Goal: Find contact information: Find contact information

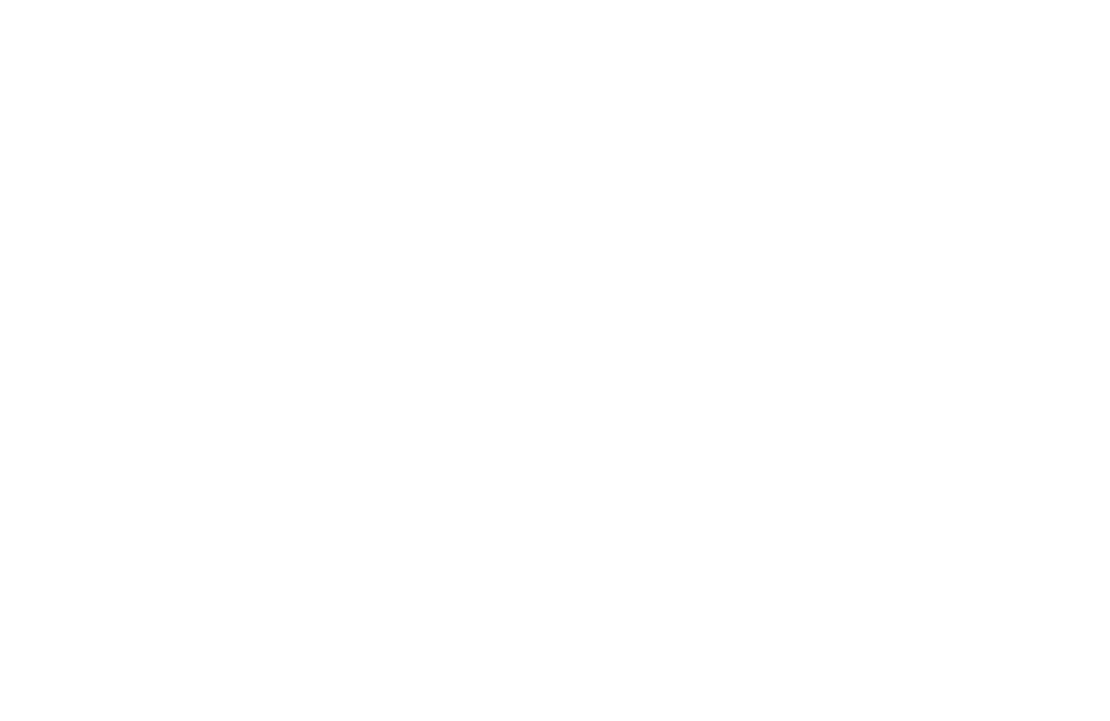
scroll to position [1, 0]
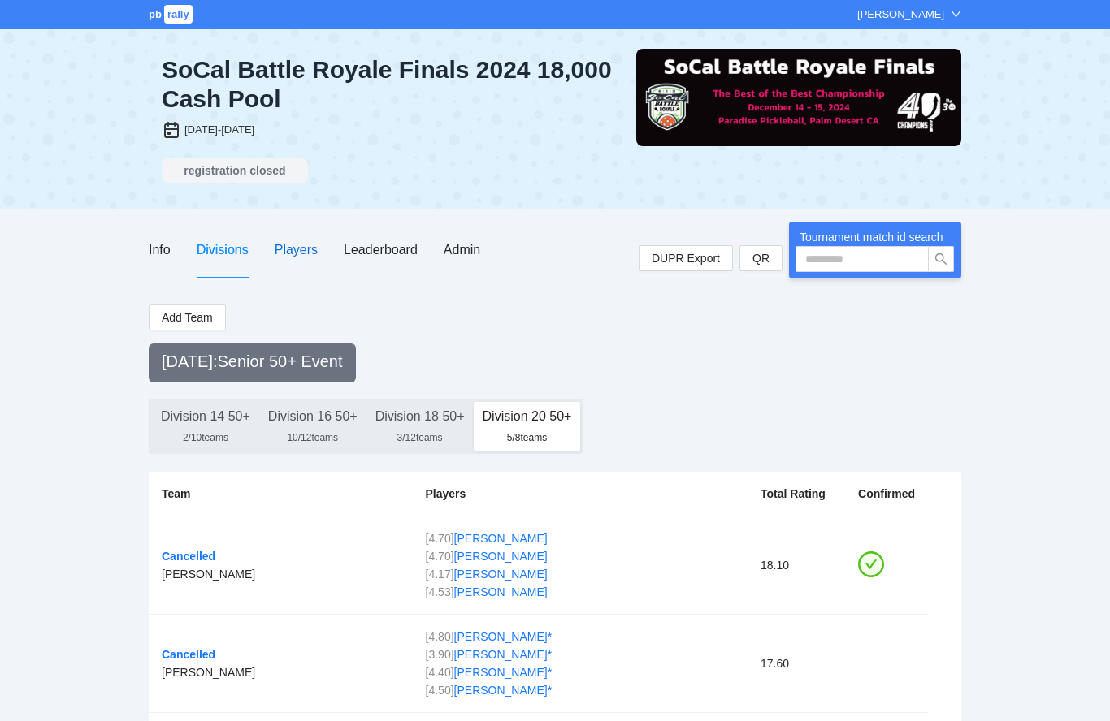
click at [311, 250] on div "Players" at bounding box center [296, 250] width 43 height 20
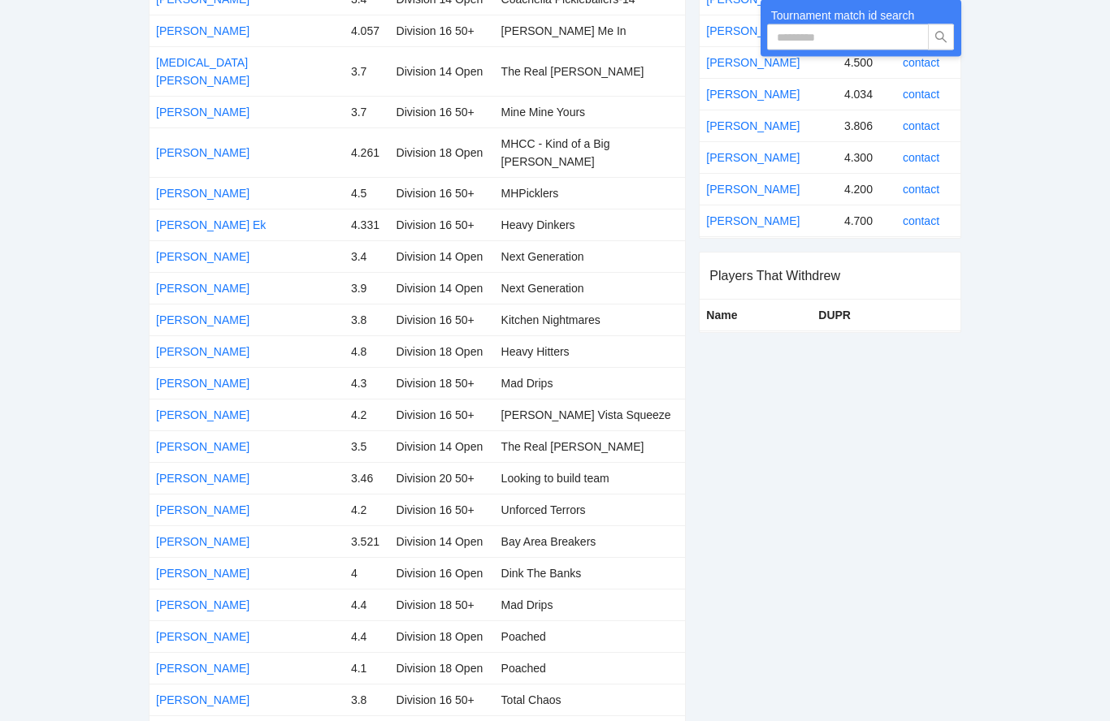
scroll to position [507, 0]
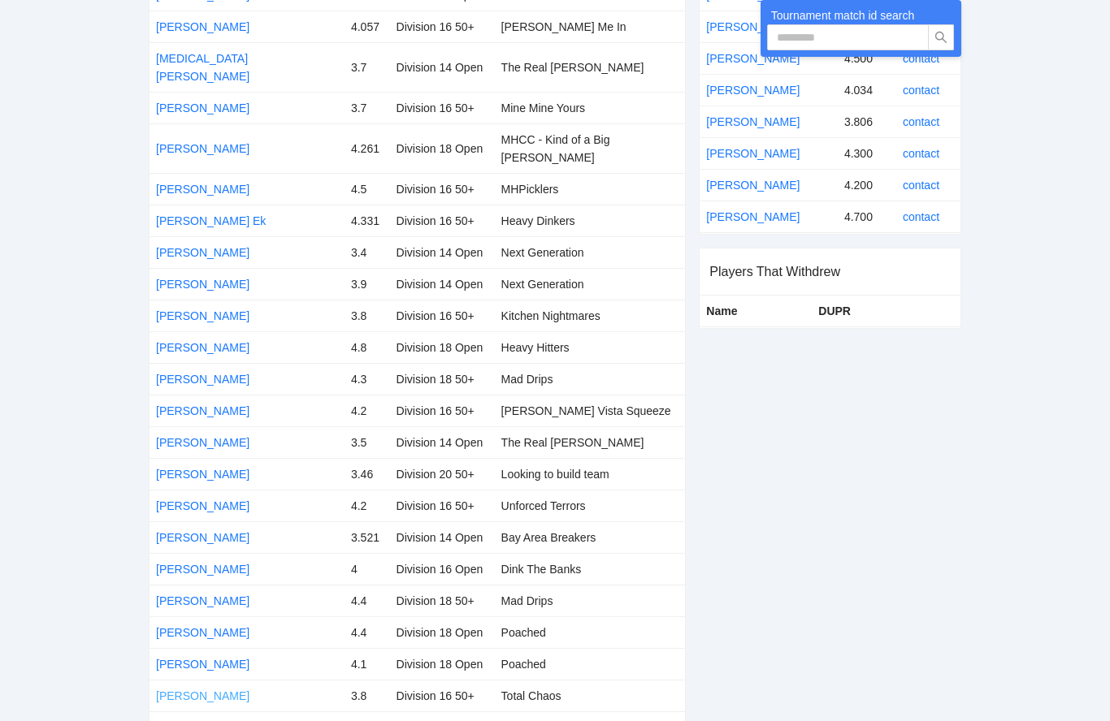
click at [236, 690] on link "[PERSON_NAME]" at bounding box center [202, 696] width 93 height 13
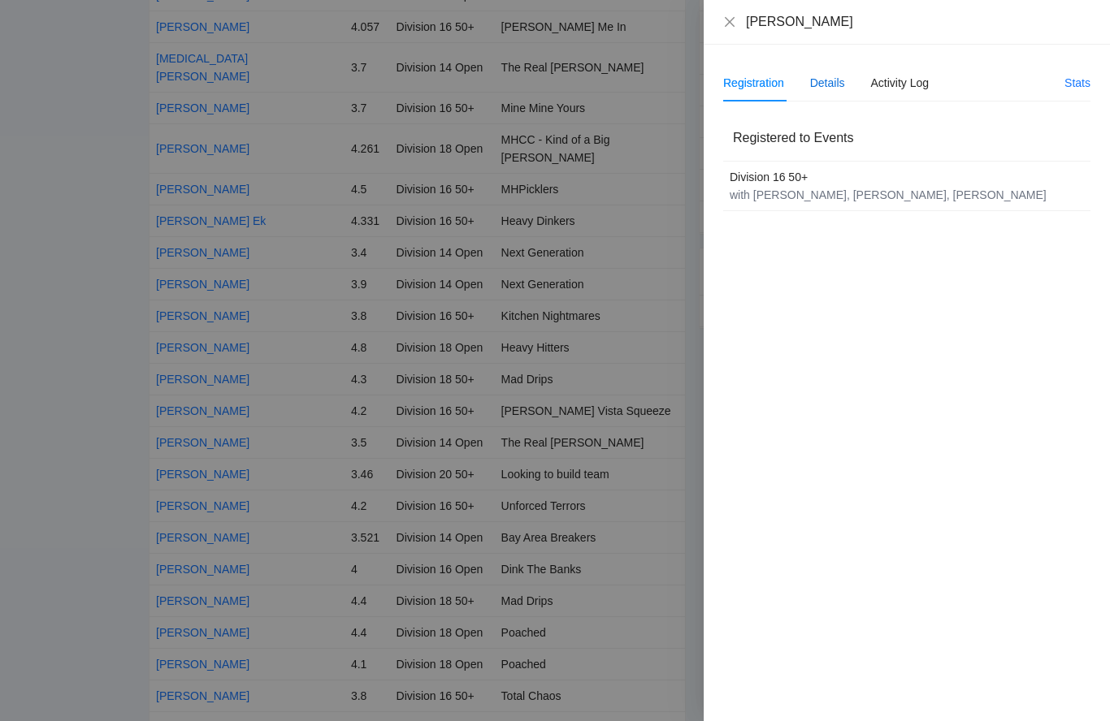
click at [834, 85] on div "Details" at bounding box center [827, 83] width 35 height 18
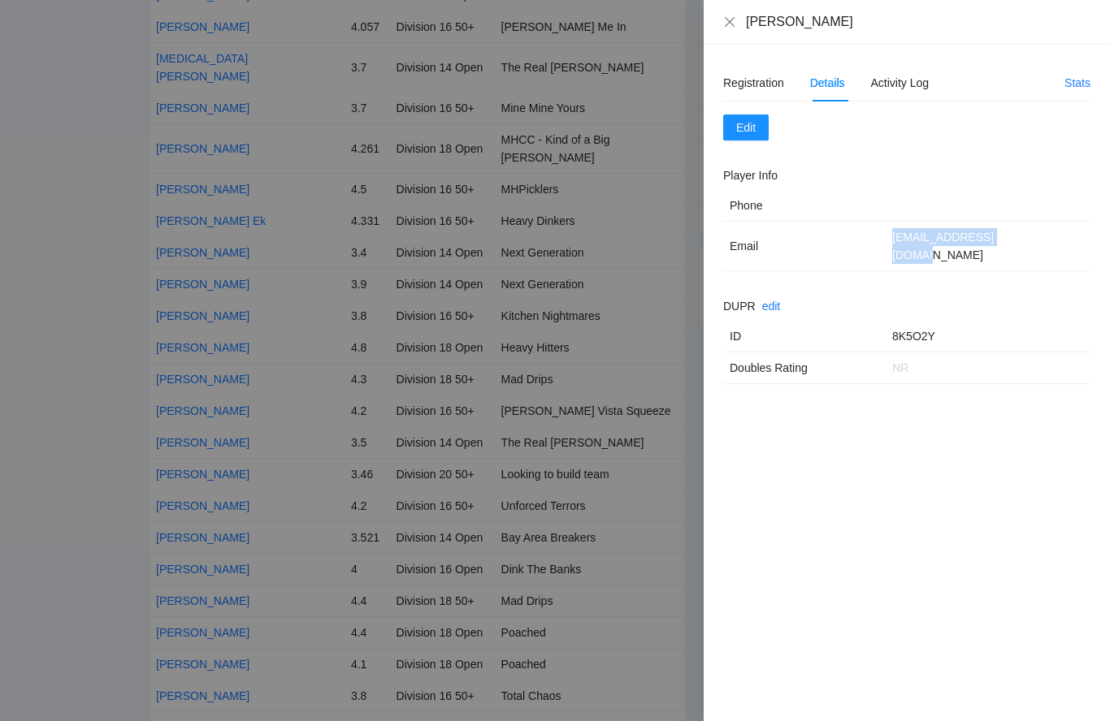
drag, startPoint x: 1024, startPoint y: 236, endPoint x: 886, endPoint y: 239, distance: 137.3
click at [886, 239] on td "[EMAIL_ADDRESS][DOMAIN_NAME]" at bounding box center [988, 247] width 205 height 50
drag, startPoint x: 1028, startPoint y: 239, endPoint x: 870, endPoint y: 236, distance: 157.6
click at [870, 236] on tr "Email 22cdinicola@gmail.com" at bounding box center [906, 247] width 367 height 50
copy tr "22cdinicola@gmail.com"
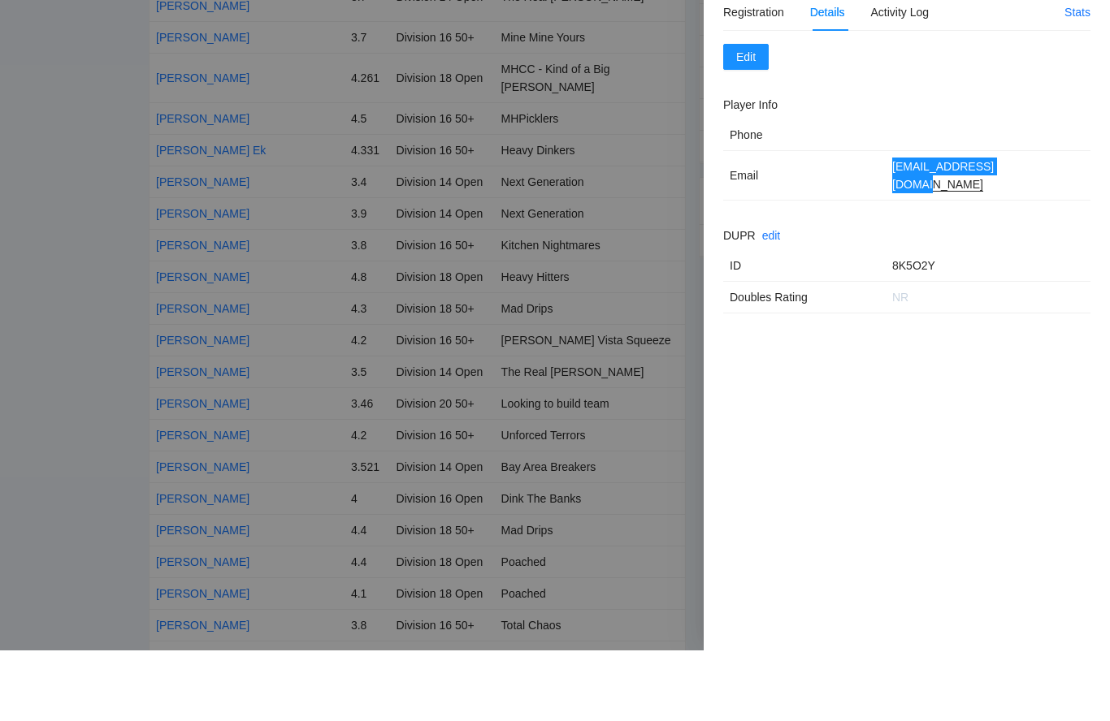
scroll to position [578, 0]
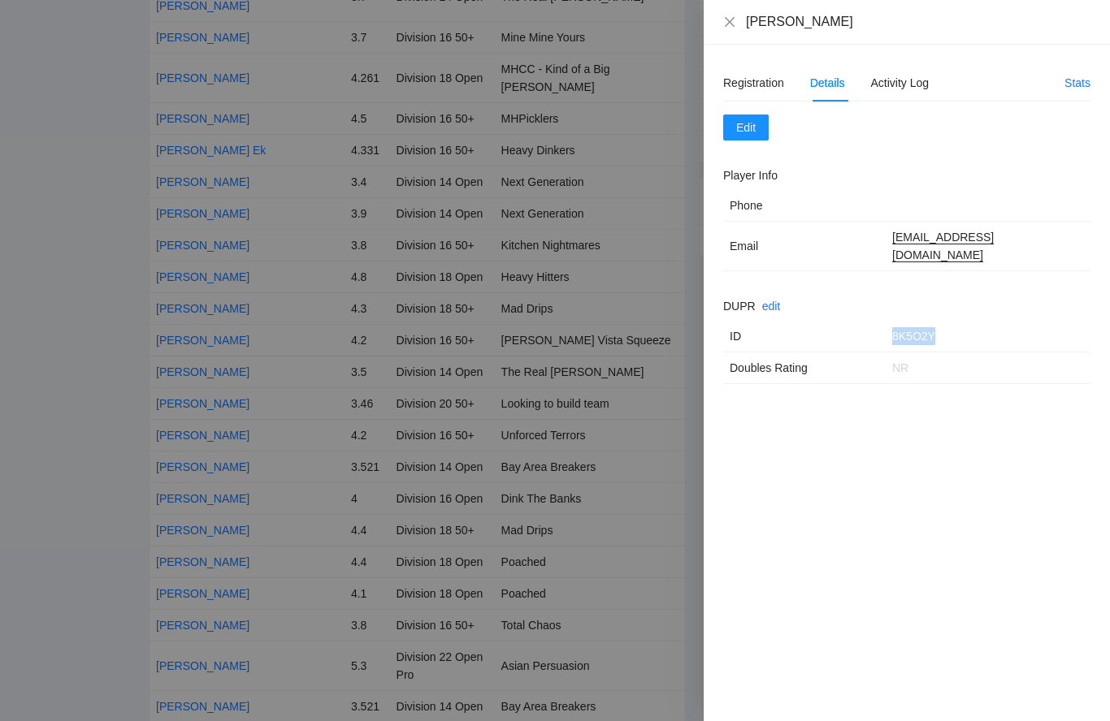
drag, startPoint x: 942, startPoint y: 318, endPoint x: 888, endPoint y: 320, distance: 53.6
click at [888, 321] on td "8K5O2Y" at bounding box center [988, 337] width 205 height 32
copy td "8K5O2Y"
click at [735, 24] on icon "close" at bounding box center [729, 21] width 13 height 13
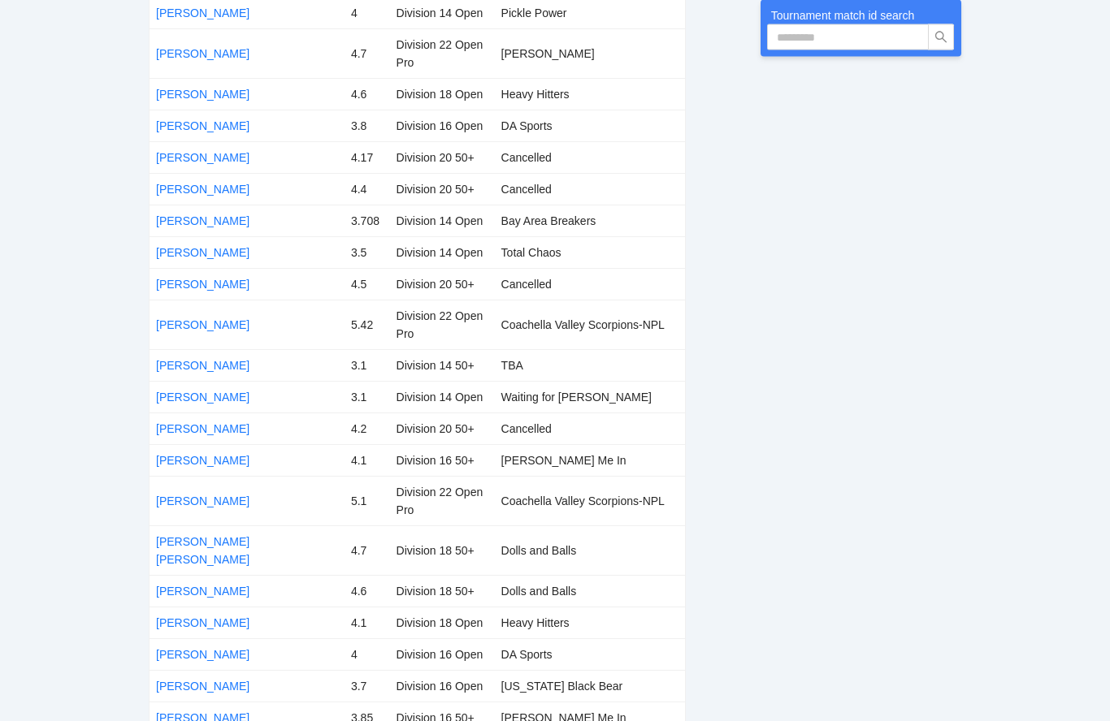
scroll to position [2597, 0]
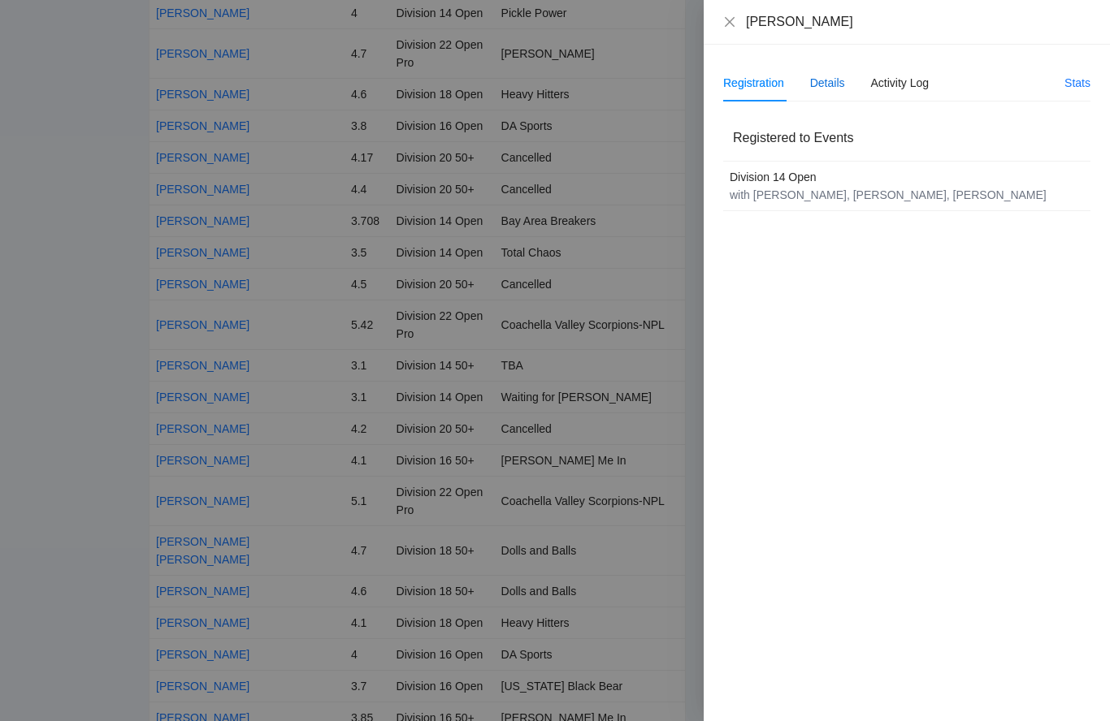
click at [839, 83] on div "Details" at bounding box center [827, 83] width 35 height 18
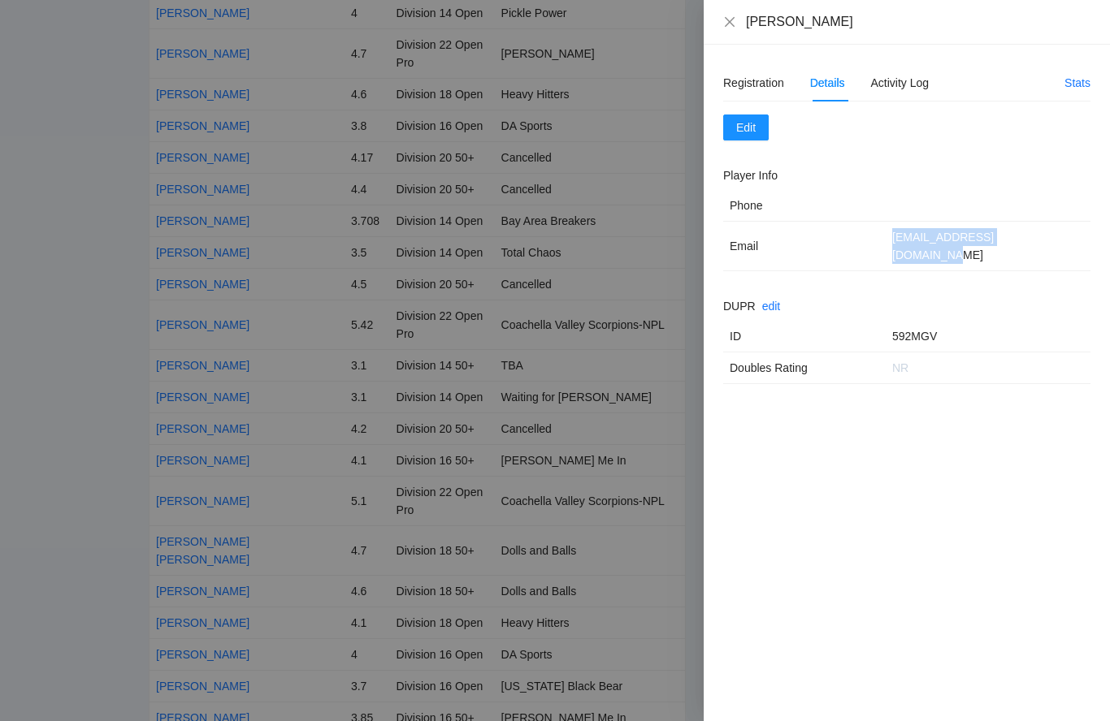
drag, startPoint x: 1052, startPoint y: 237, endPoint x: 895, endPoint y: 242, distance: 157.7
click at [895, 242] on td "Logankrussell11@gmail.com" at bounding box center [988, 247] width 205 height 50
copy td "Logankrussell11@gmail.com"
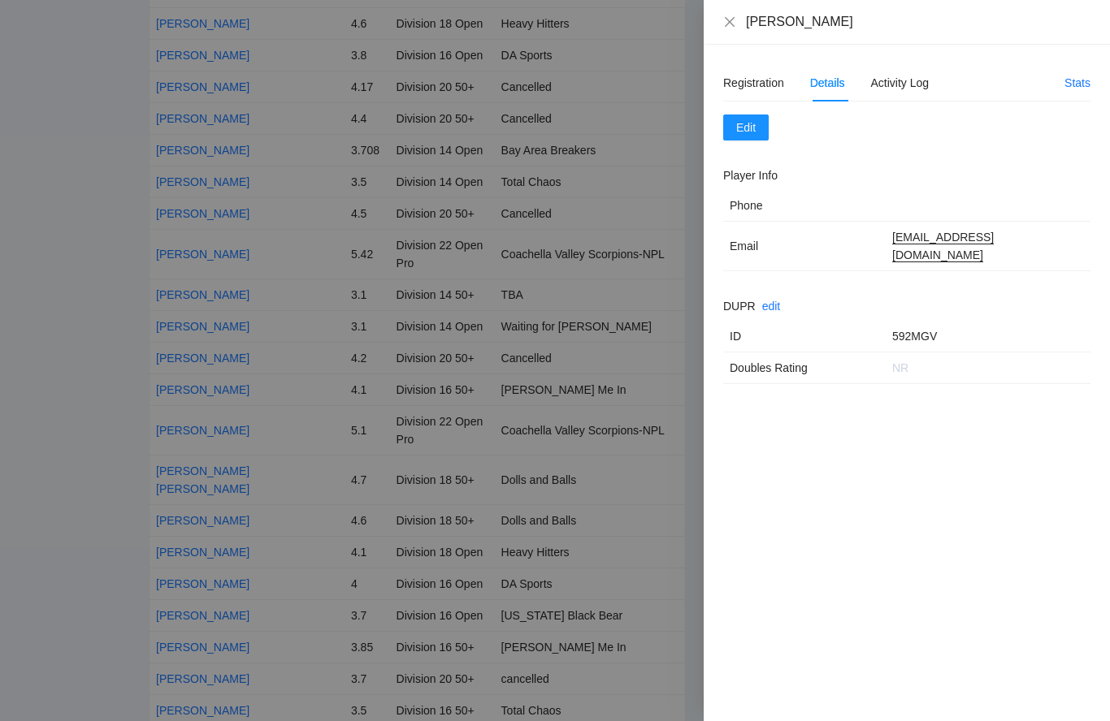
click at [734, 26] on icon "close" at bounding box center [730, 21] width 10 height 10
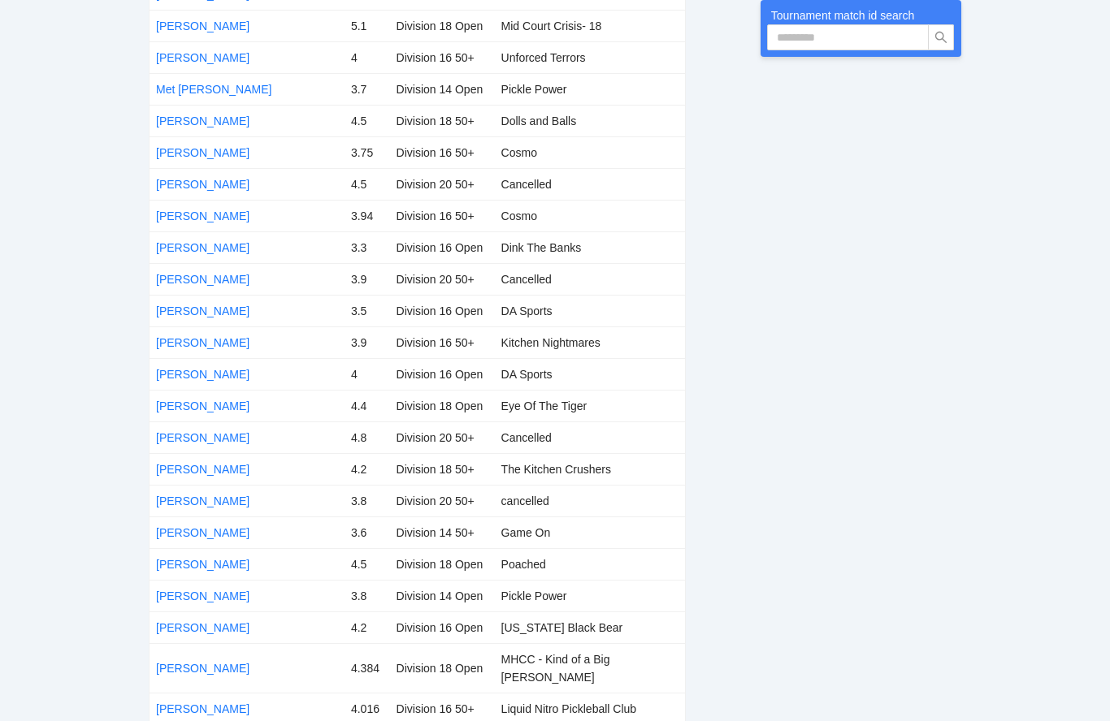
scroll to position [4312, 0]
